Goal: Information Seeking & Learning: Learn about a topic

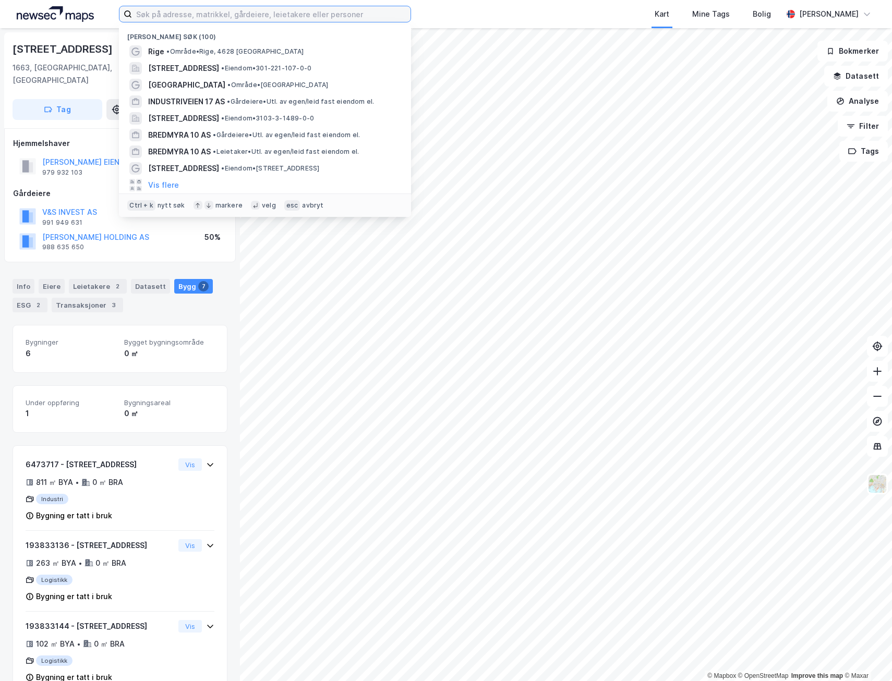
click at [138, 15] on input at bounding box center [271, 14] width 279 height 16
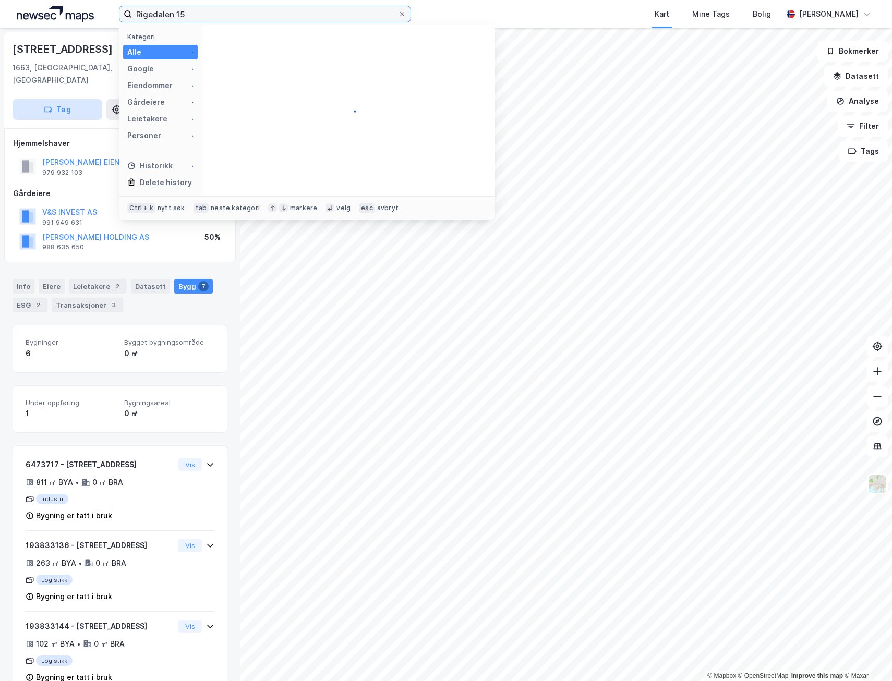
type input "Rigedalen 15"
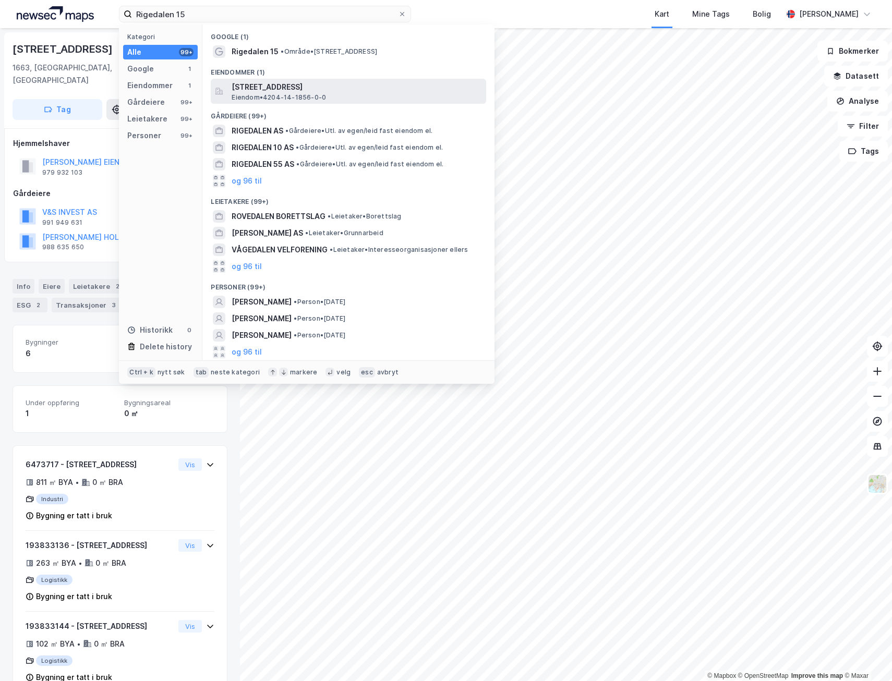
click at [288, 94] on span "Eiendom • 4204-14-1856-0-0" at bounding box center [279, 97] width 94 height 8
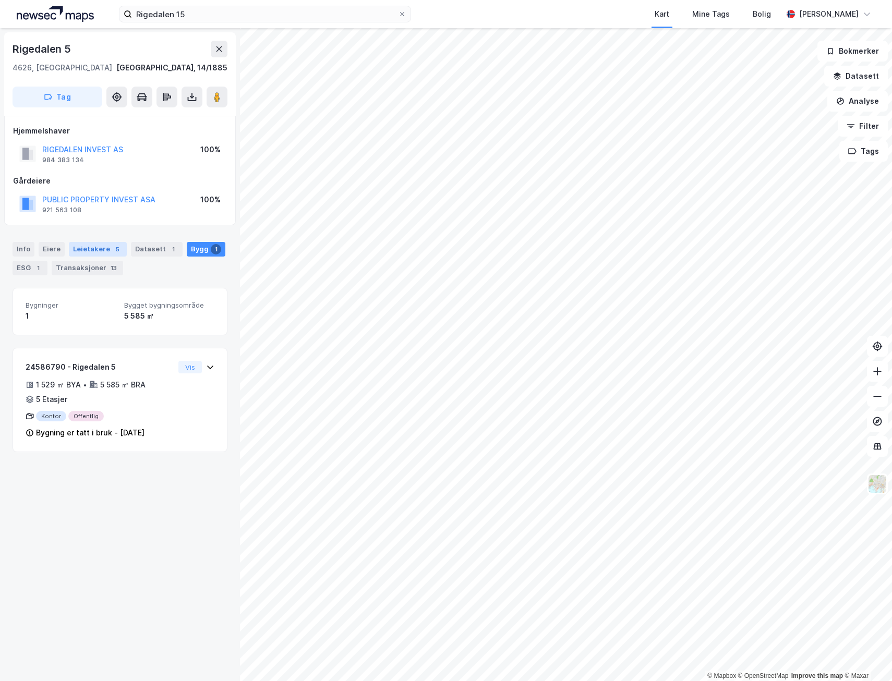
click at [87, 246] on div "Leietakere 5" at bounding box center [98, 249] width 58 height 15
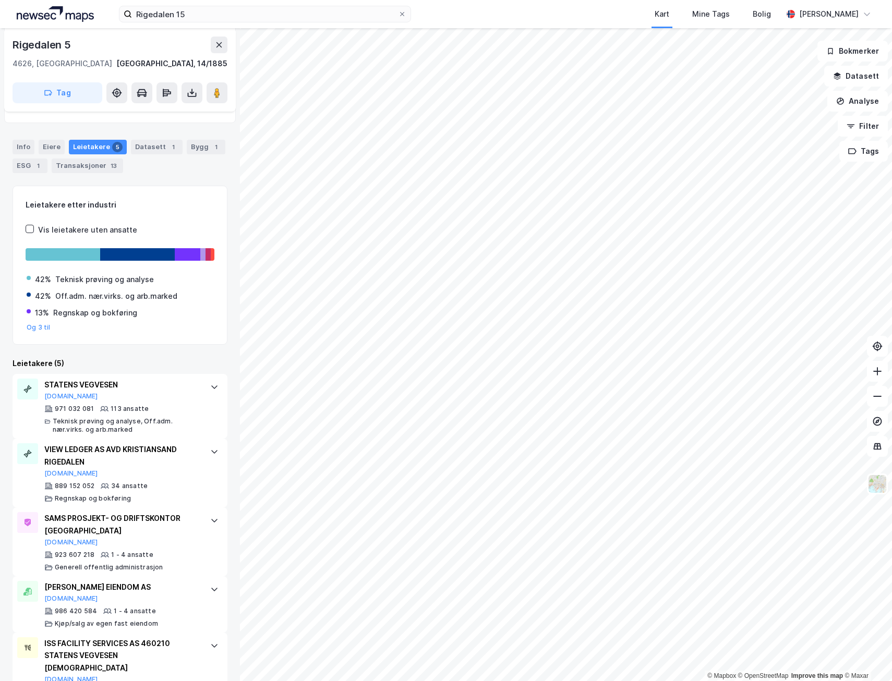
scroll to position [104, 0]
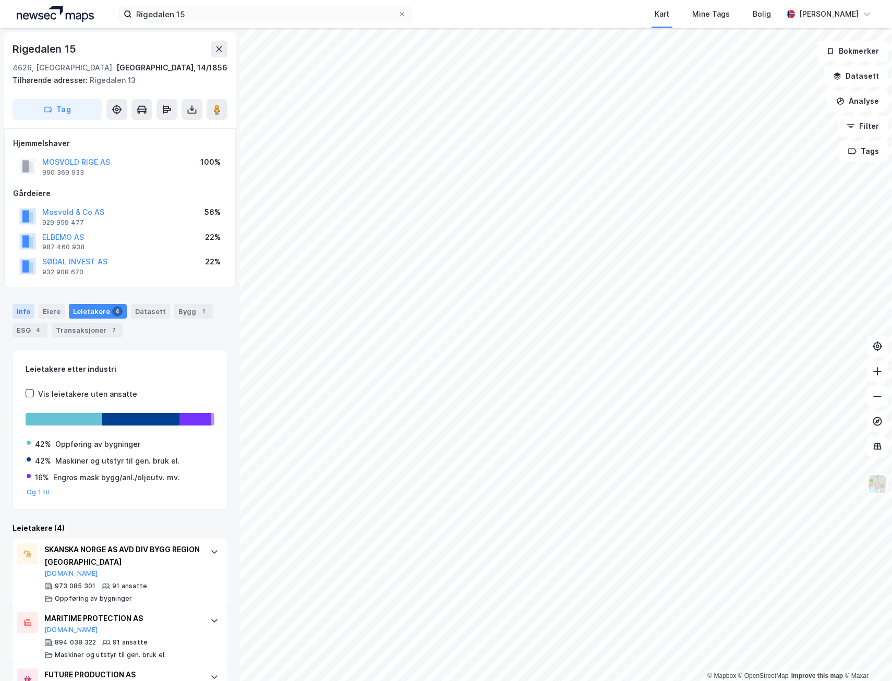
click at [19, 313] on div "Info" at bounding box center [24, 311] width 22 height 15
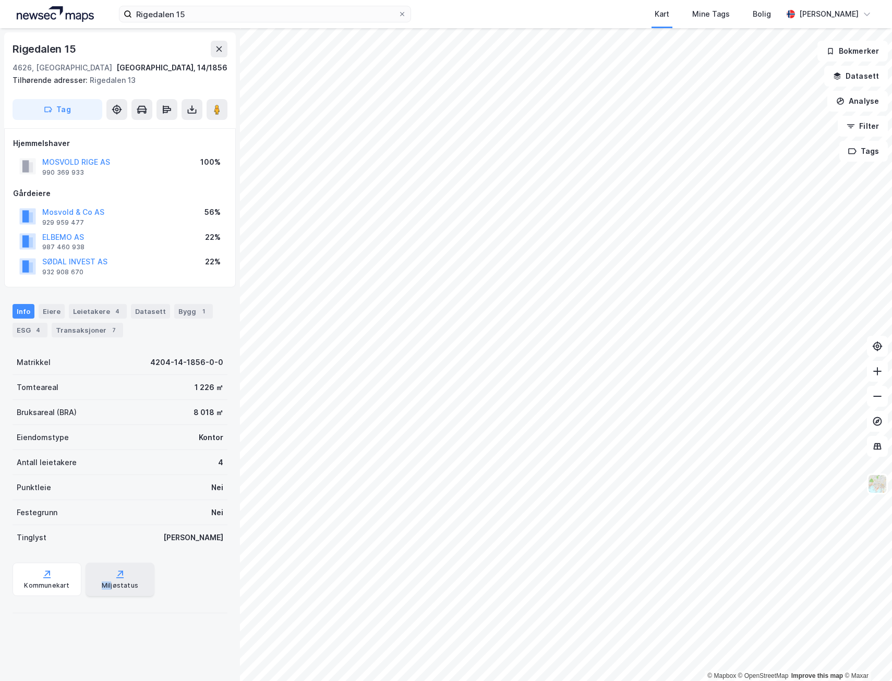
click at [107, 579] on div "Miljøstatus" at bounding box center [120, 579] width 69 height 33
click at [48, 312] on div "Eiere" at bounding box center [52, 311] width 26 height 15
